Goal: Task Accomplishment & Management: Complete application form

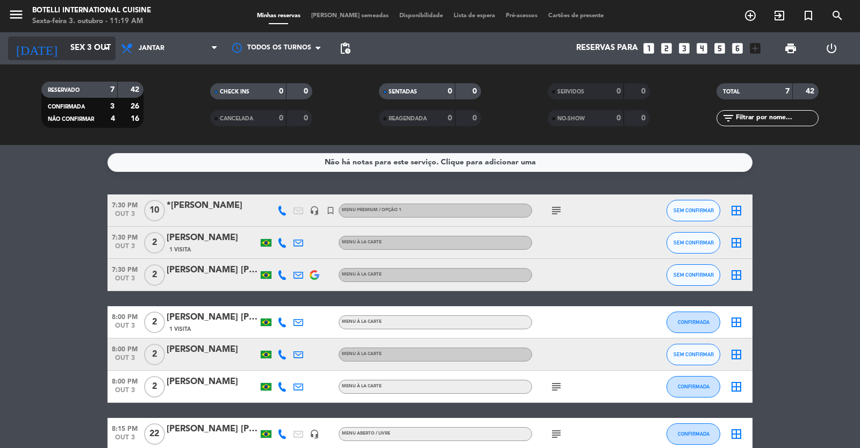
click at [65, 53] on input "Sex 3 out" at bounding box center [117, 48] width 104 height 20
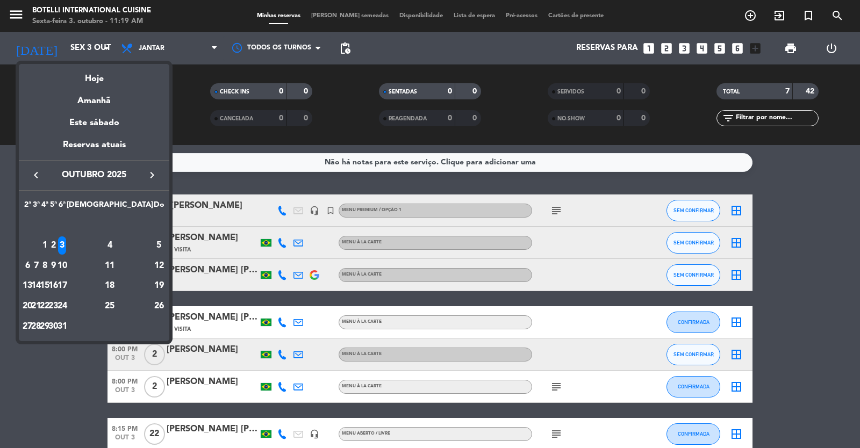
click at [66, 246] on div "3" at bounding box center [62, 246] width 8 height 18
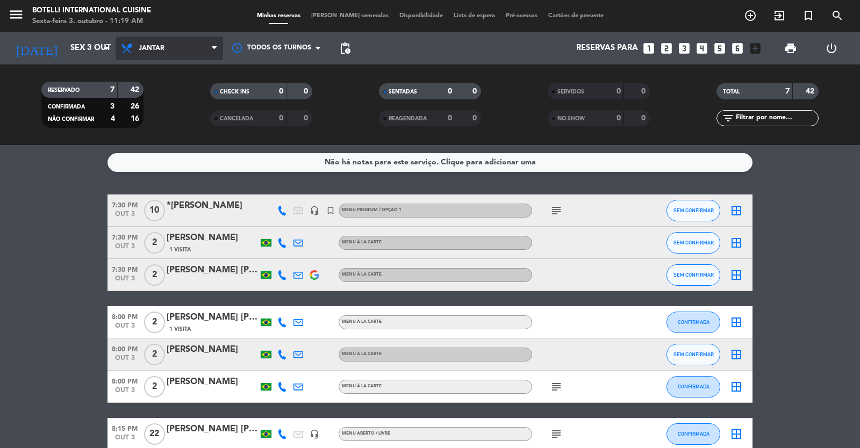
click at [174, 39] on span "Jantar" at bounding box center [170, 49] width 108 height 24
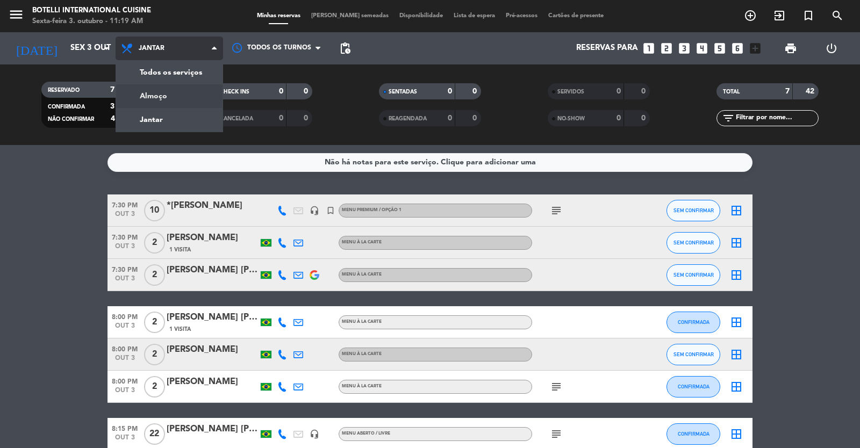
click at [174, 93] on div "menu Botelli International Cuisine Sexta-feira 3. outubro - 11:19 AM Minhas res…" at bounding box center [430, 72] width 860 height 145
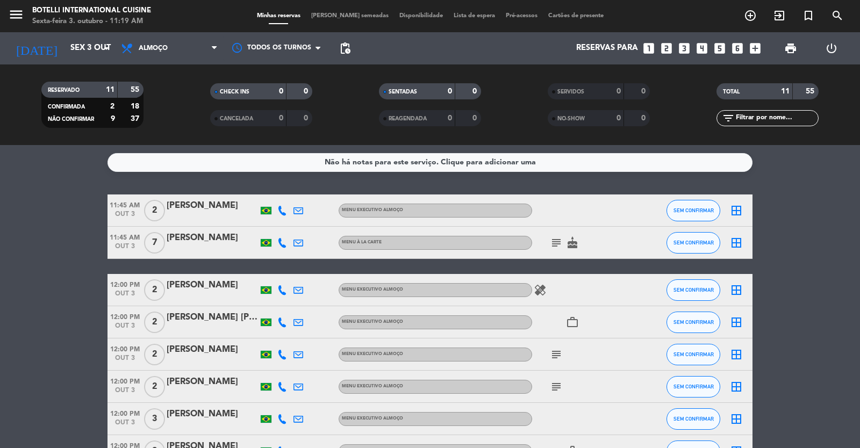
click at [722, 48] on icon "looks_5" at bounding box center [720, 48] width 14 height 14
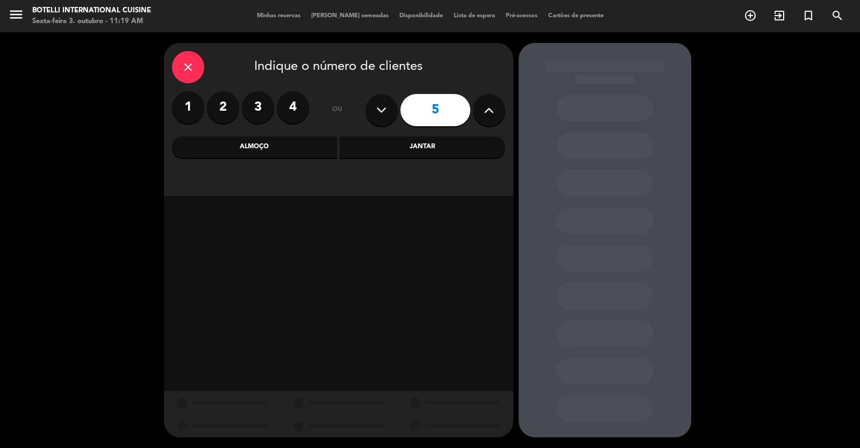
click at [278, 154] on div "Almoço" at bounding box center [255, 148] width 166 height 22
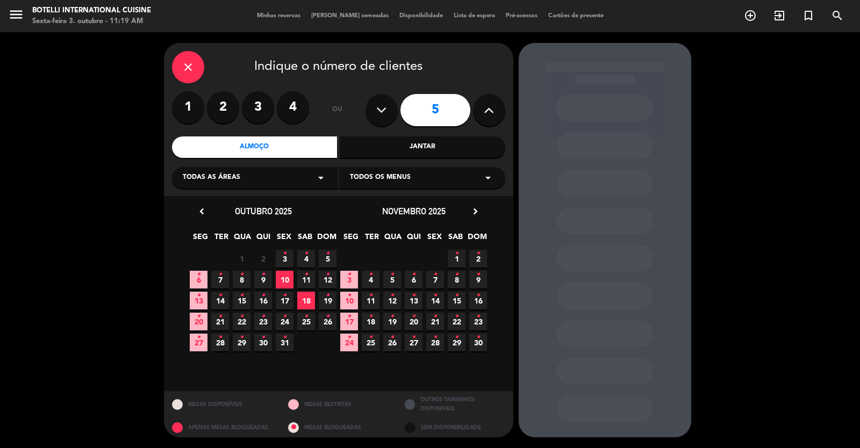
click at [286, 257] on icon "•" at bounding box center [285, 253] width 4 height 17
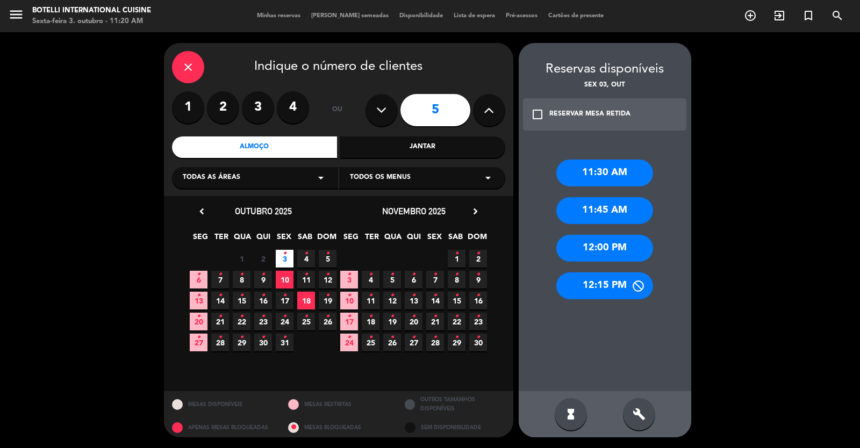
click at [598, 287] on div "12:15 PM" at bounding box center [604, 286] width 97 height 27
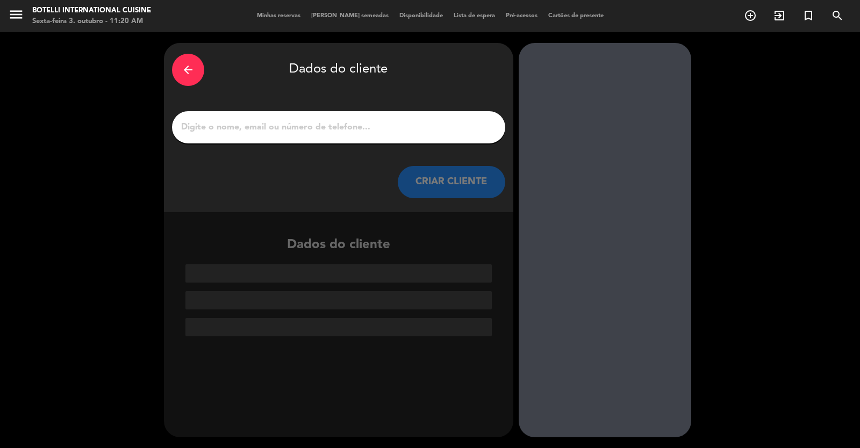
click at [241, 126] on input "1" at bounding box center [338, 127] width 317 height 15
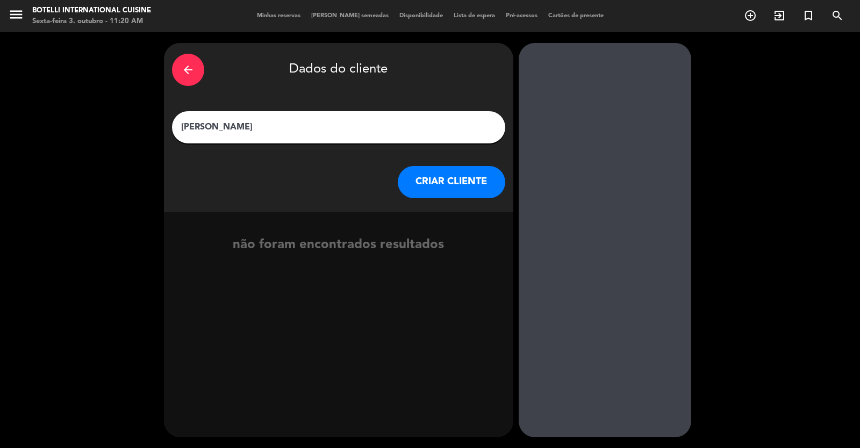
type input "[PERSON_NAME]"
click at [458, 178] on button "CRIAR CLIENTE" at bounding box center [452, 182] width 108 height 32
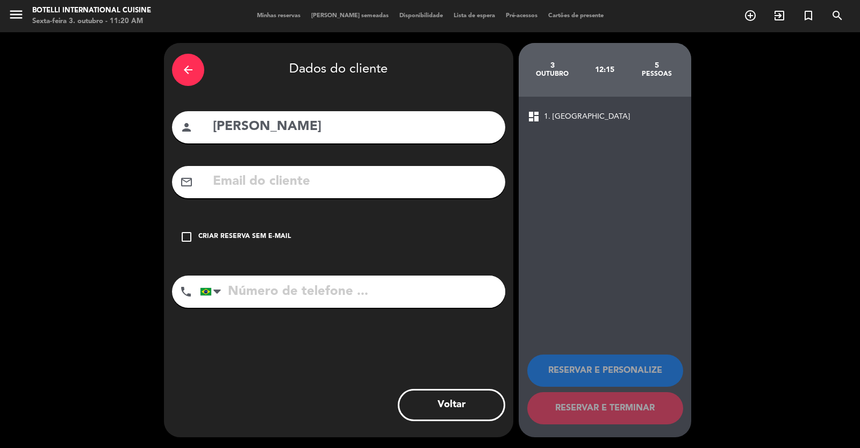
click at [295, 127] on input "[PERSON_NAME]" at bounding box center [354, 127] width 285 height 22
type input "[PERSON_NAME]"
drag, startPoint x: 188, startPoint y: 235, endPoint x: 191, endPoint y: 252, distance: 16.4
click at [188, 238] on icon "check_box_outline_blank" at bounding box center [186, 237] width 13 height 13
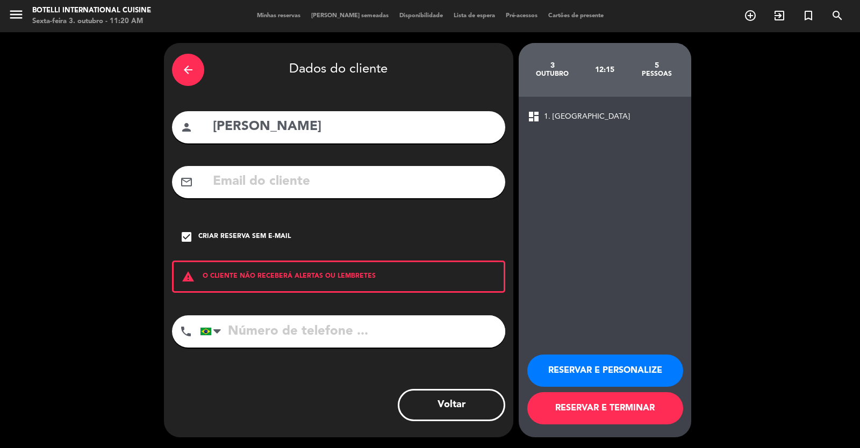
click at [252, 331] on input "tel" at bounding box center [352, 332] width 305 height 32
type input "62998045649"
click at [631, 412] on button "RESERVAR E TERMINAR" at bounding box center [605, 408] width 156 height 32
